Goal: Find specific page/section: Find specific page/section

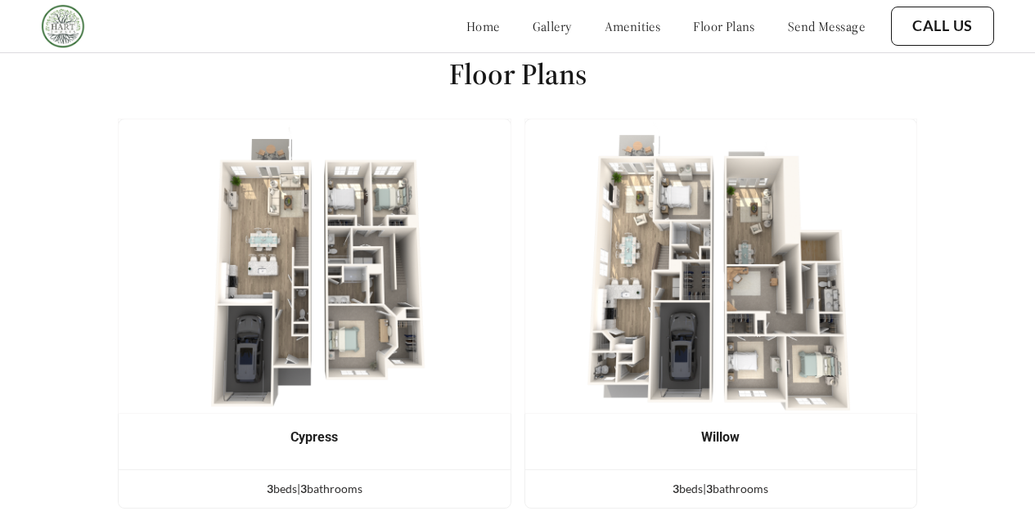
scroll to position [1178, 0]
